Goal: Task Accomplishment & Management: Manage account settings

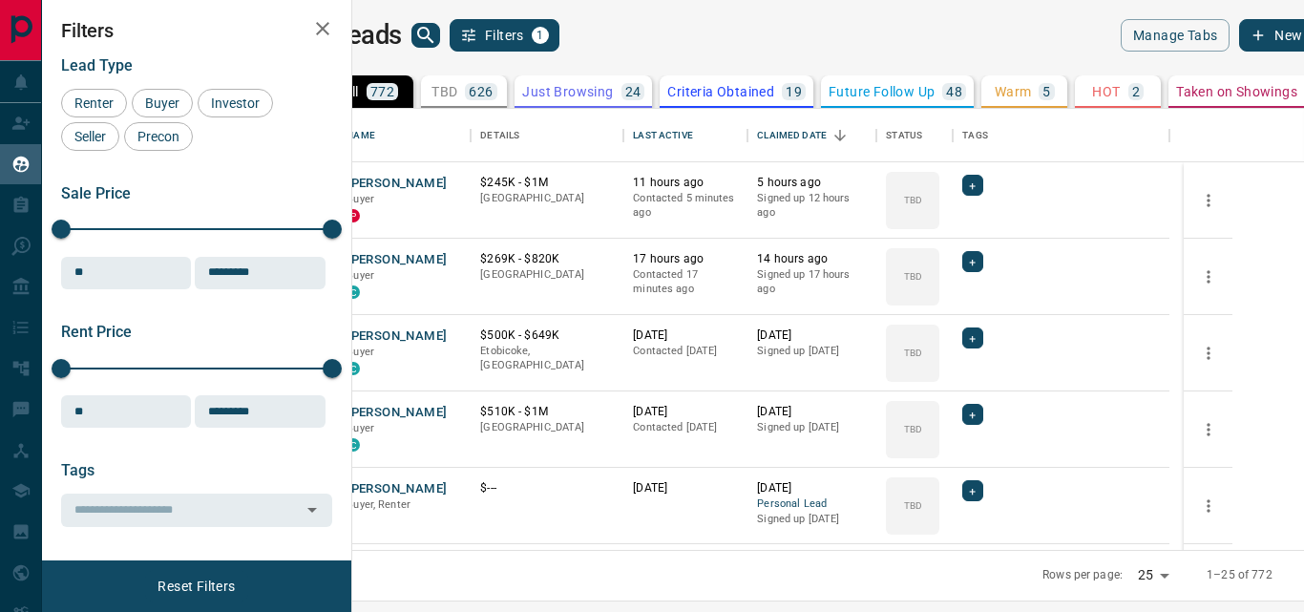
scroll to position [427, 929]
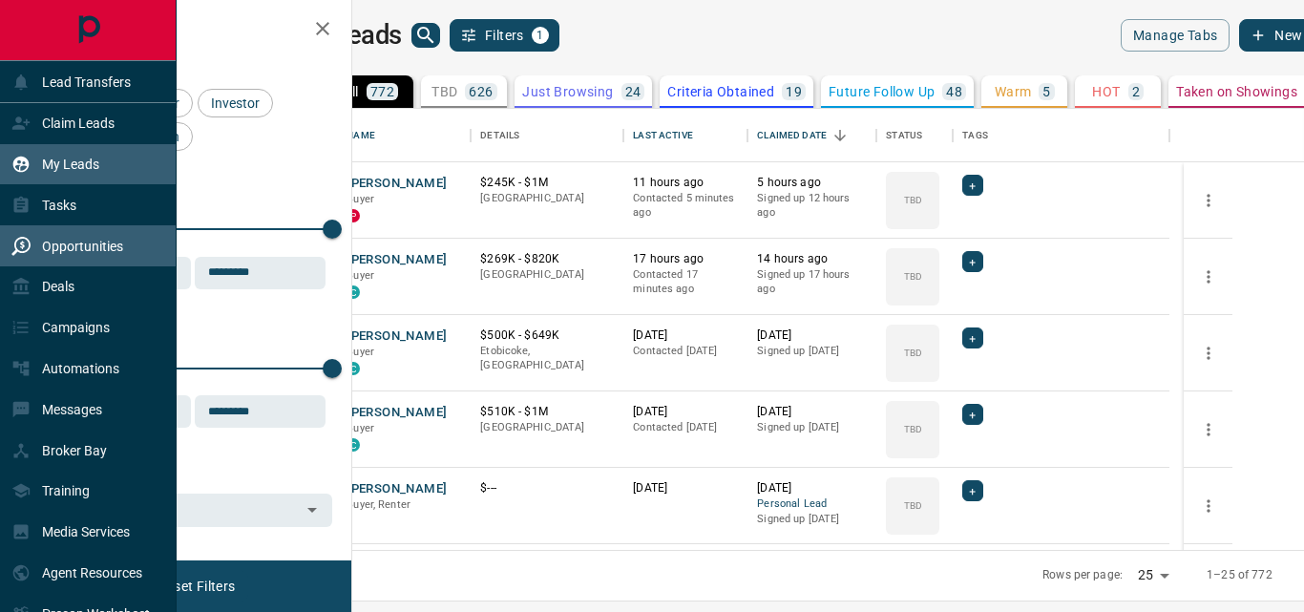
click at [71, 242] on p "Opportunities" at bounding box center [82, 246] width 81 height 15
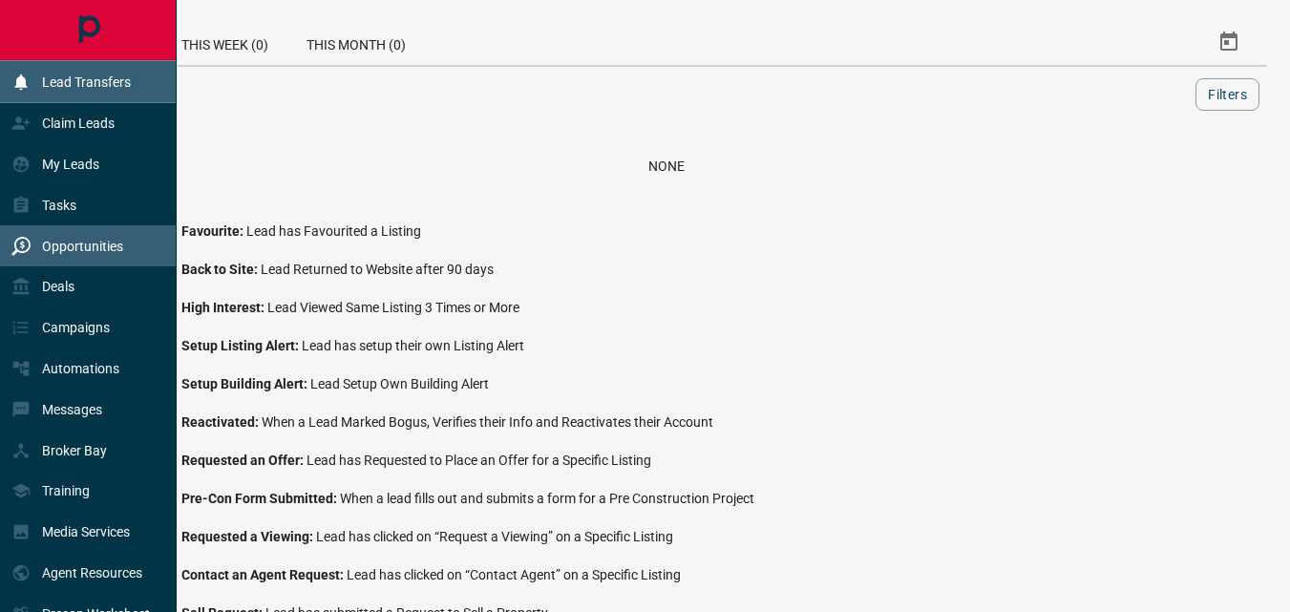
click at [85, 80] on p "Lead Transfers" at bounding box center [86, 81] width 89 height 15
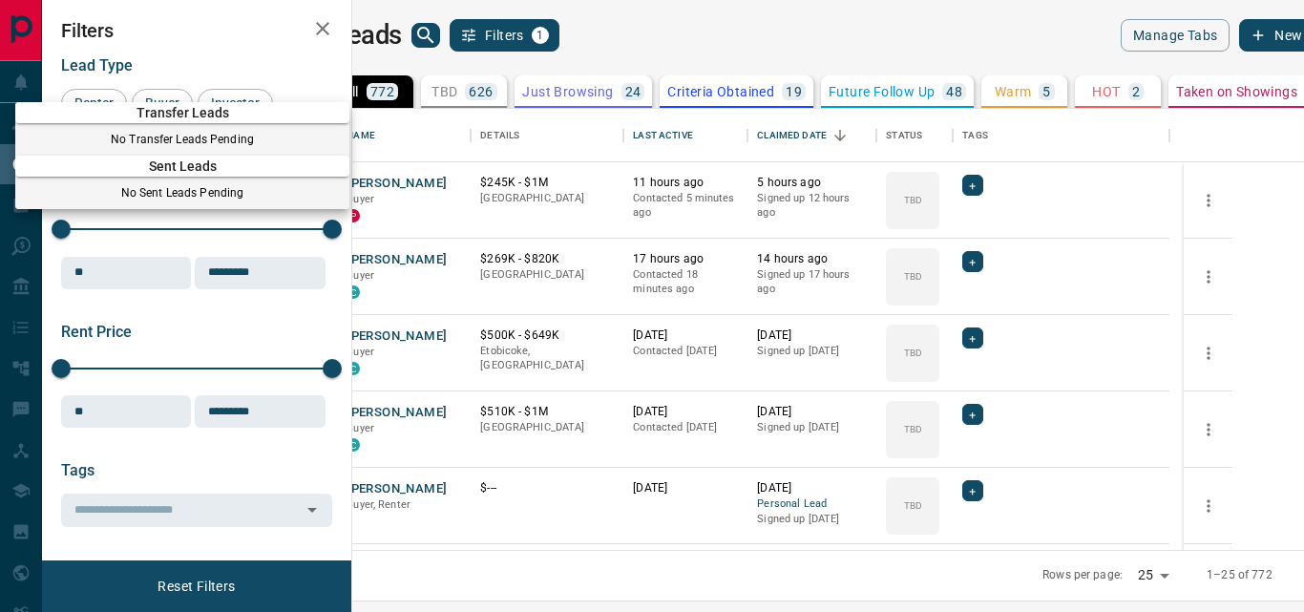
scroll to position [427, 929]
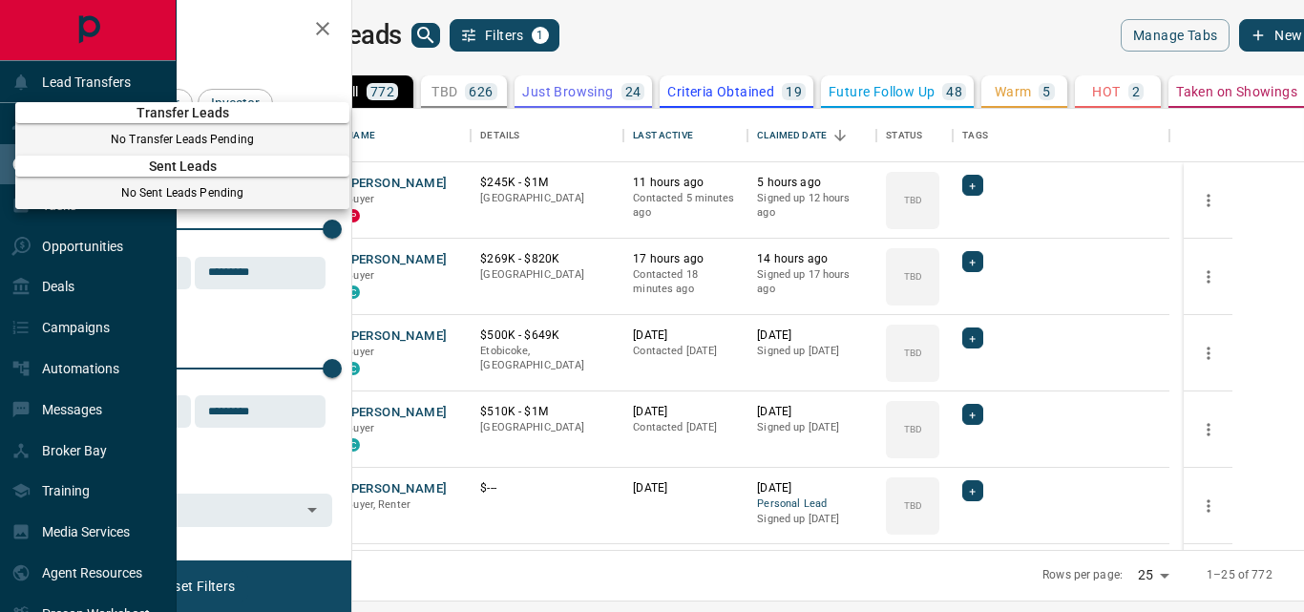
click at [415, 35] on div at bounding box center [652, 306] width 1304 height 612
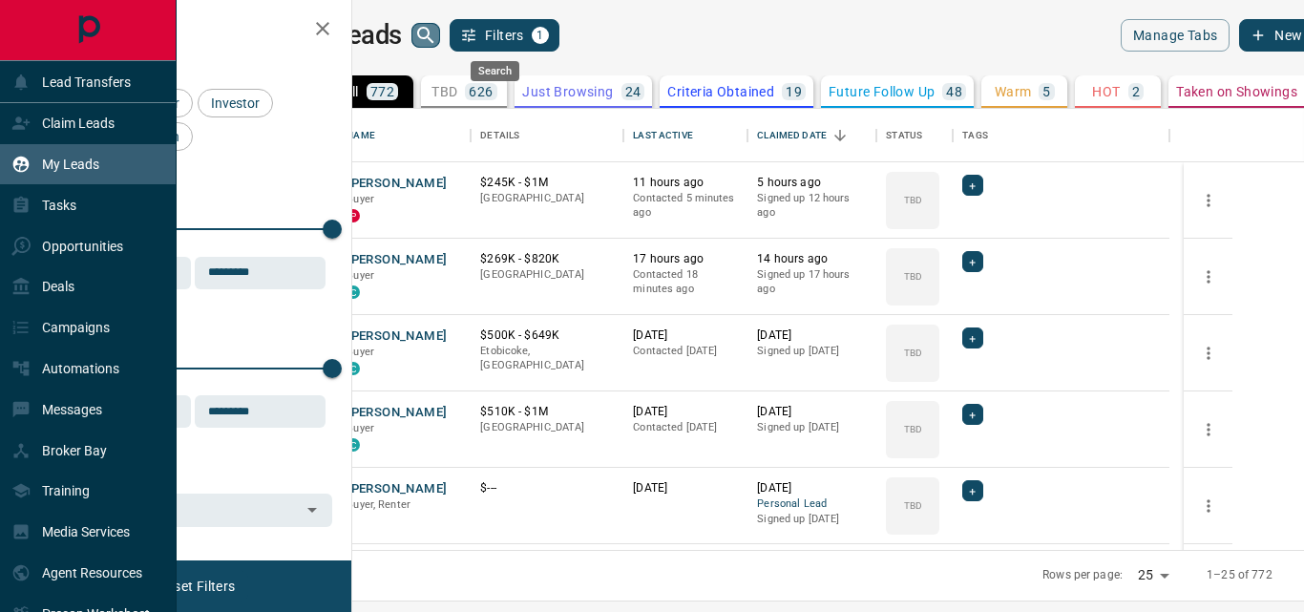
click at [437, 32] on icon "search button" at bounding box center [425, 35] width 23 height 23
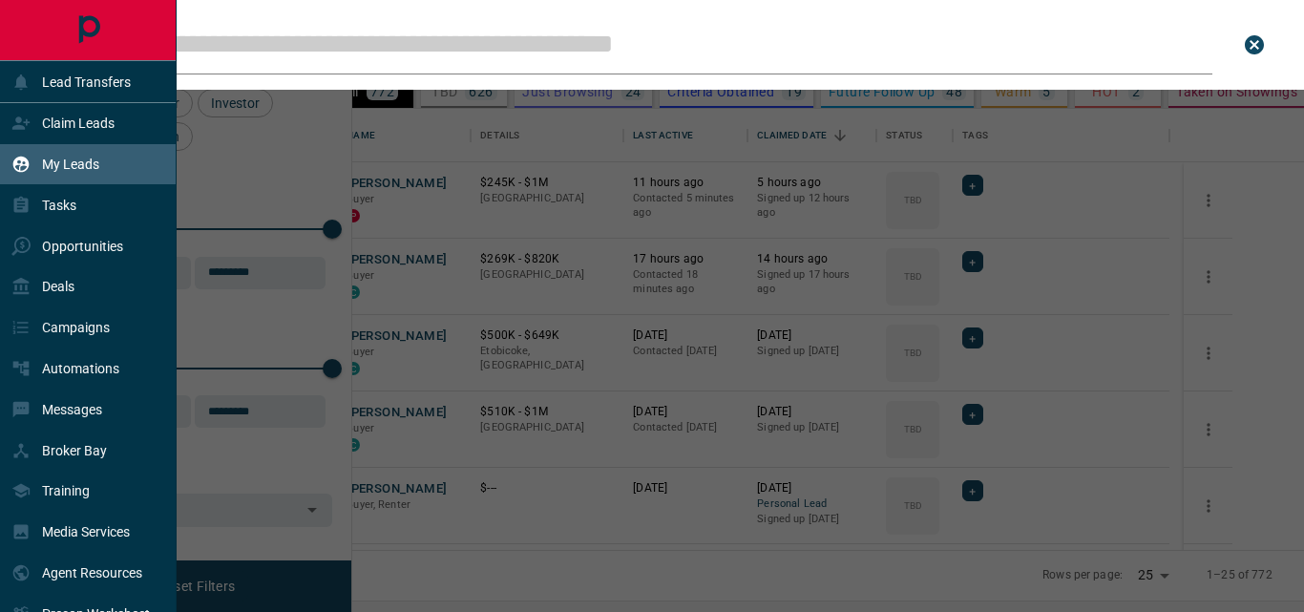
click at [409, 59] on input "Leads Search Bar" at bounding box center [653, 44] width 1117 height 59
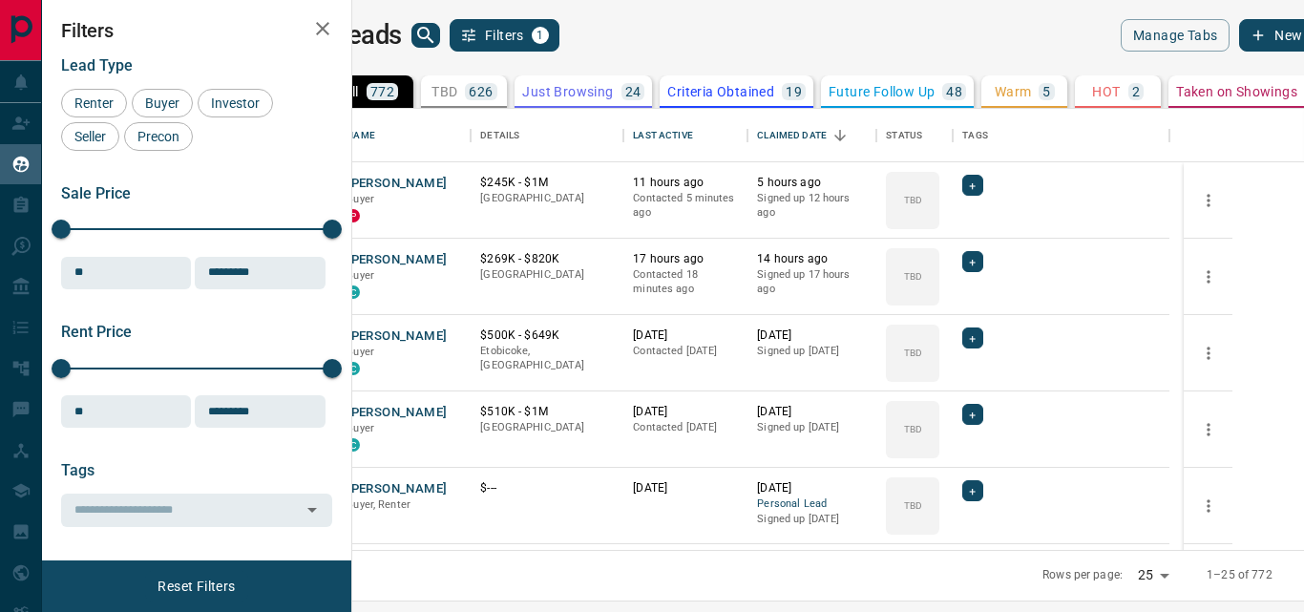
scroll to position [427, 929]
click at [402, 31] on h1 "My Leads" at bounding box center [347, 35] width 110 height 31
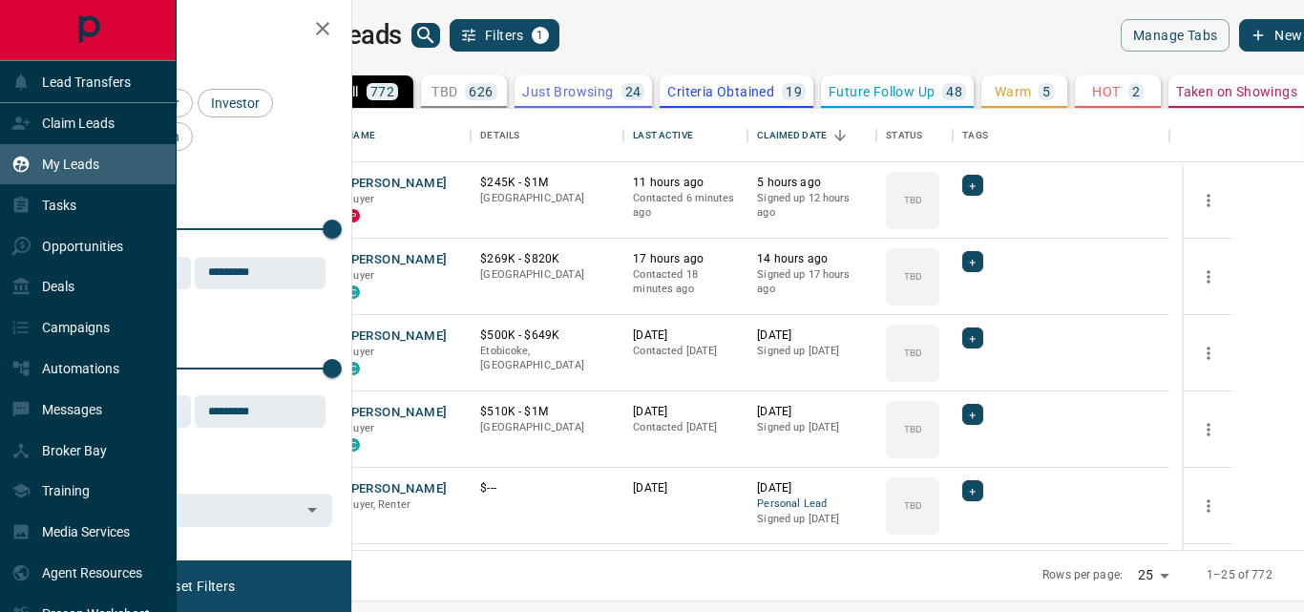
click at [87, 32] on icon "Main Page" at bounding box center [88, 30] width 43 height 43
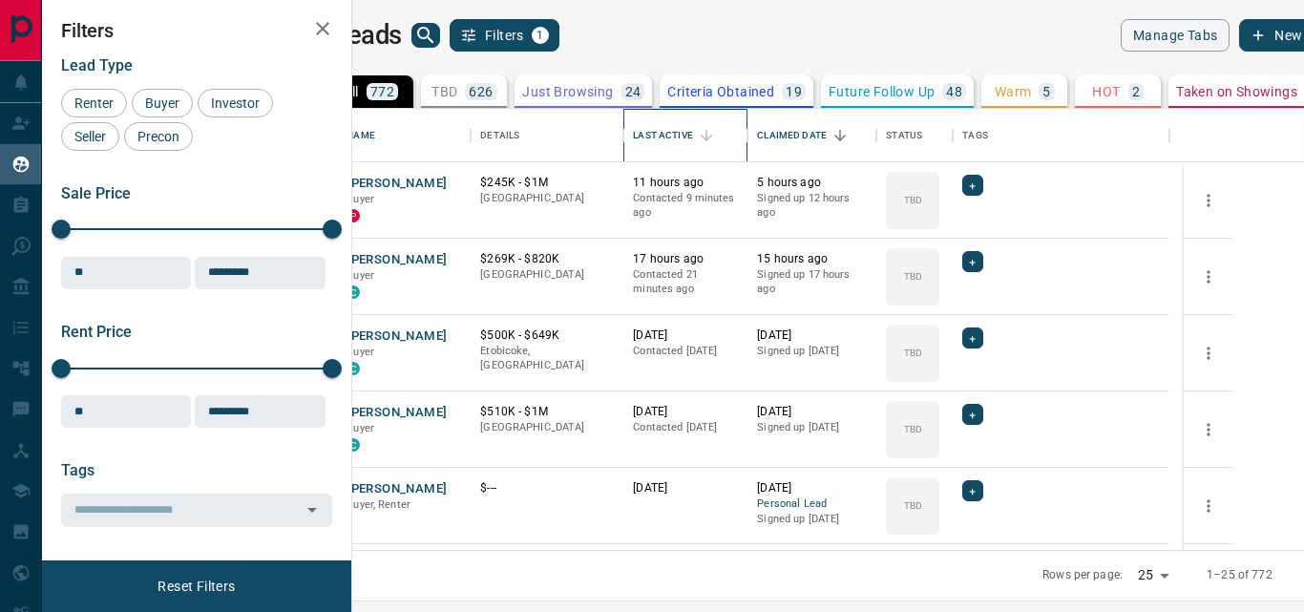
click at [692, 132] on div "Last Active" at bounding box center [662, 135] width 59 height 53
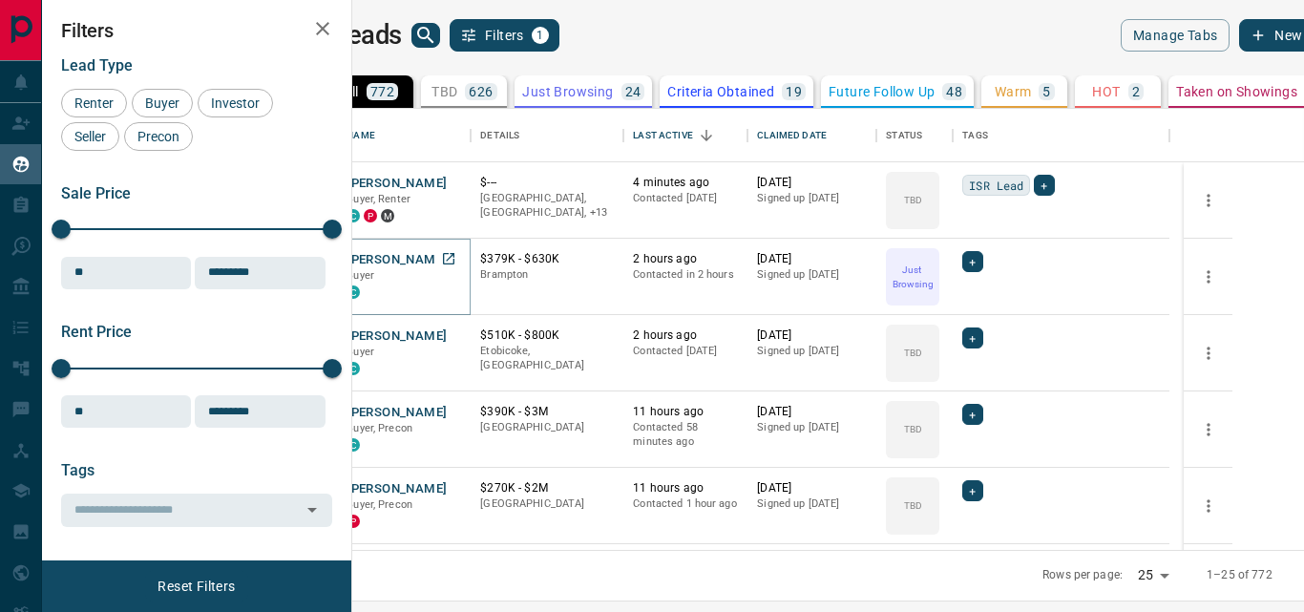
click at [447, 258] on button "[PERSON_NAME]" at bounding box center [397, 260] width 100 height 18
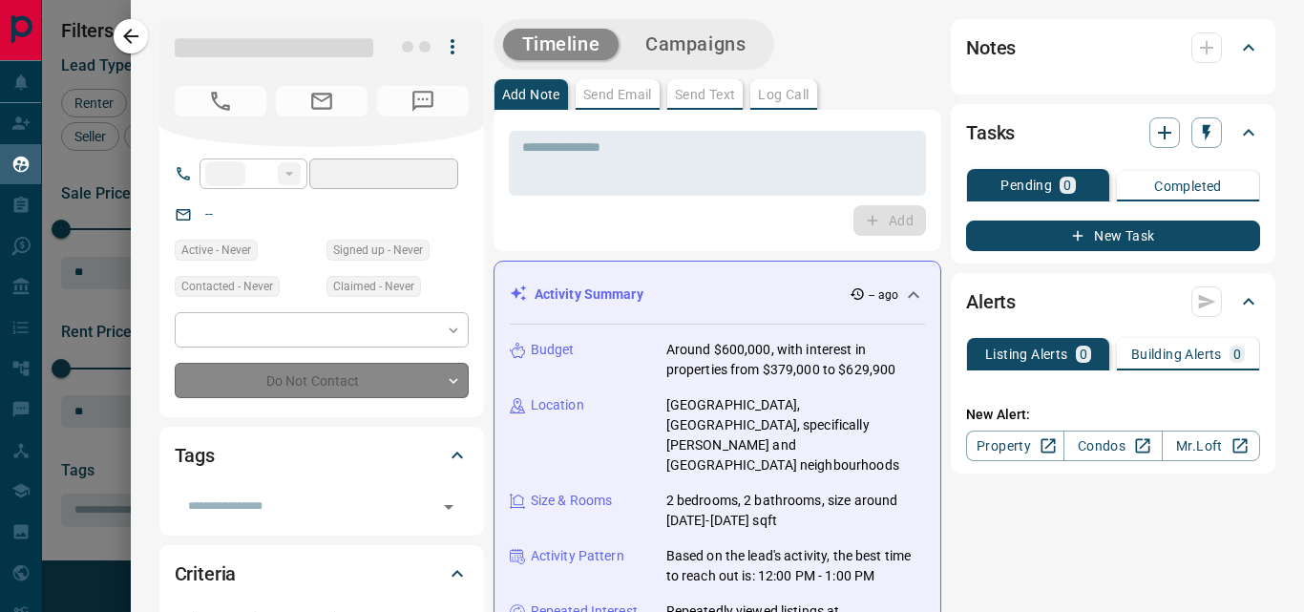
type input "**"
type input "**********"
type input "*"
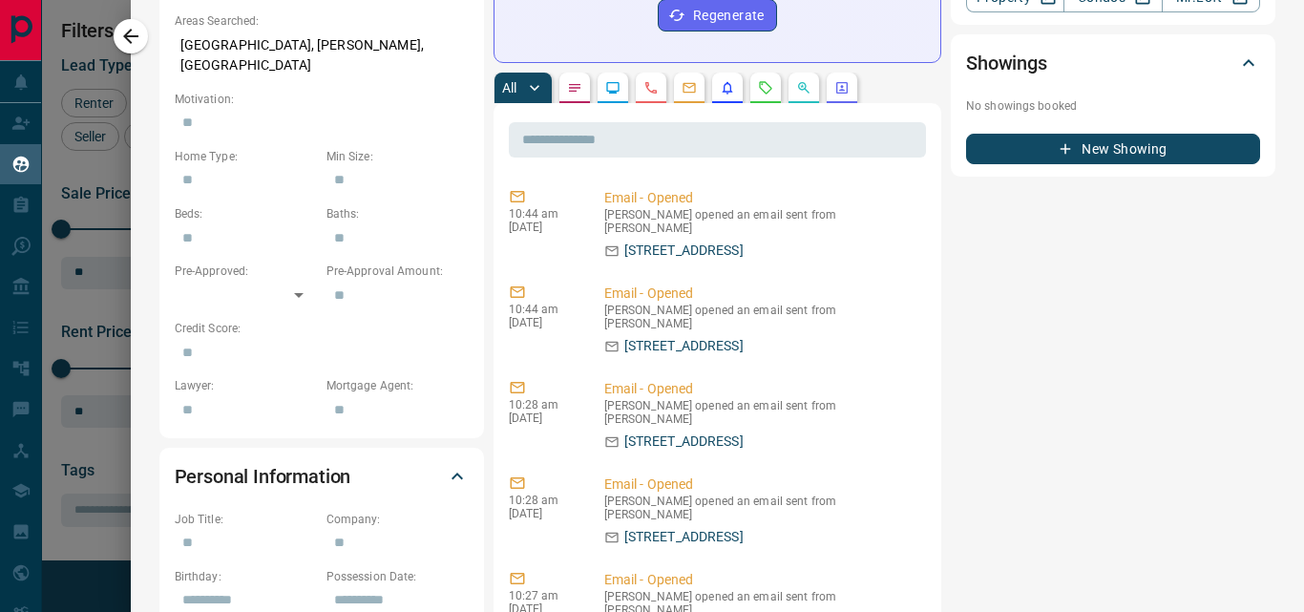
scroll to position [703, 0]
